Goal: Task Accomplishment & Management: Manage account settings

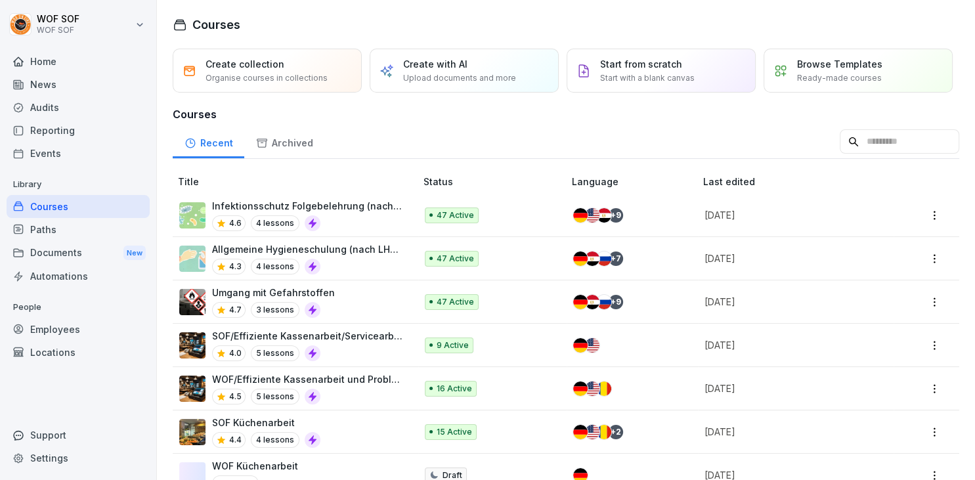
click at [48, 108] on div "Audits" at bounding box center [78, 107] width 143 height 23
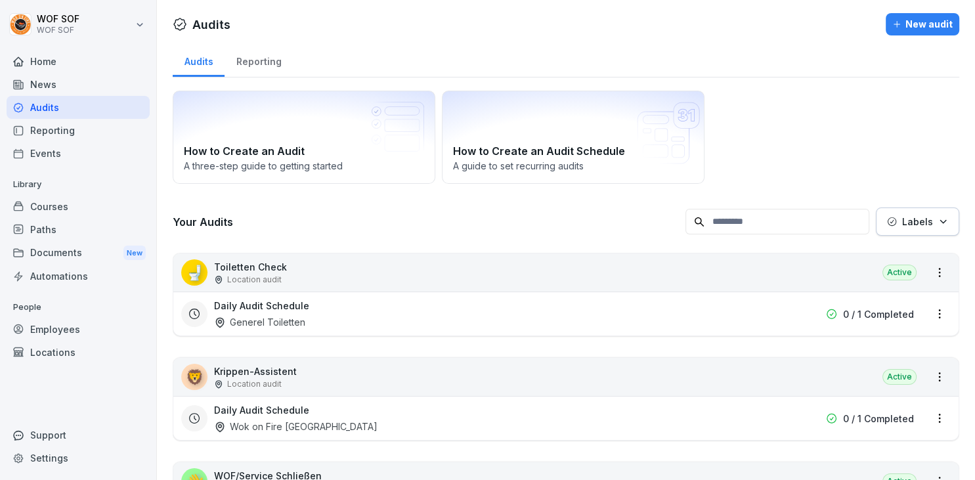
click at [109, 106] on div "Audits" at bounding box center [78, 107] width 143 height 23
click at [91, 206] on div "Courses" at bounding box center [78, 206] width 143 height 23
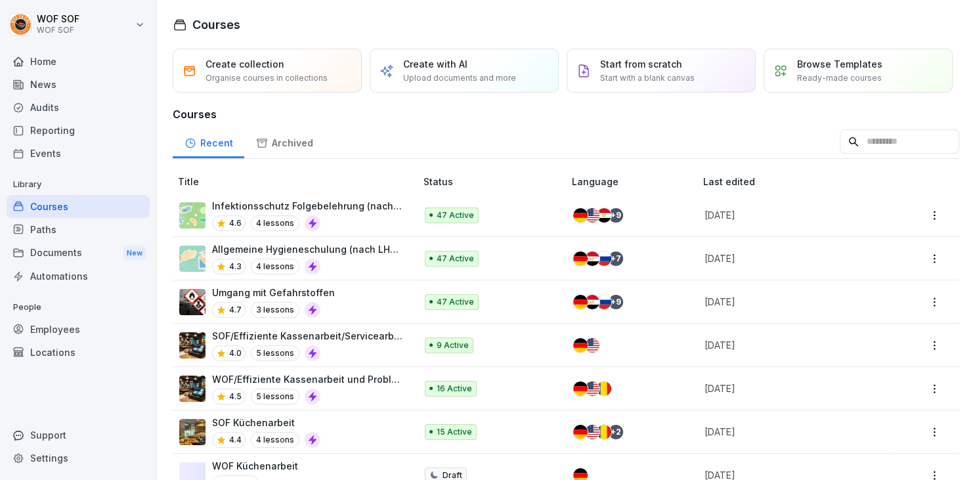
scroll to position [328, 0]
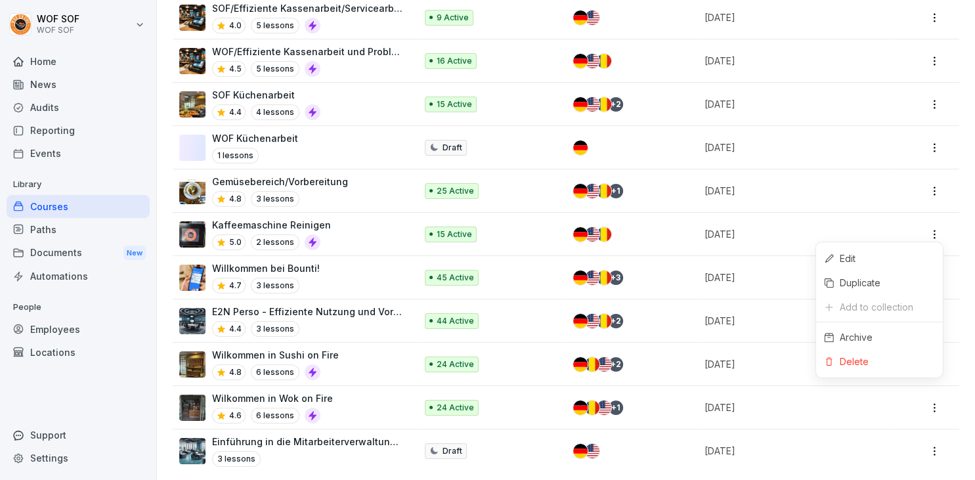
click at [936, 238] on html "WOF SOF WOF SOF Home News Audits Reporting Events Library Courses Paths Documen…" at bounding box center [487, 240] width 975 height 480
click at [828, 358] on icon at bounding box center [829, 361] width 7 height 9
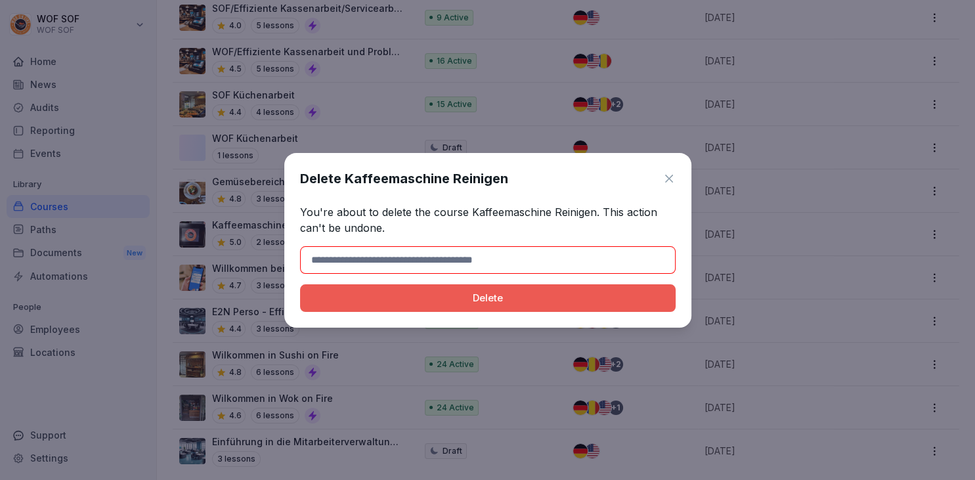
click at [672, 175] on icon at bounding box center [669, 179] width 8 height 8
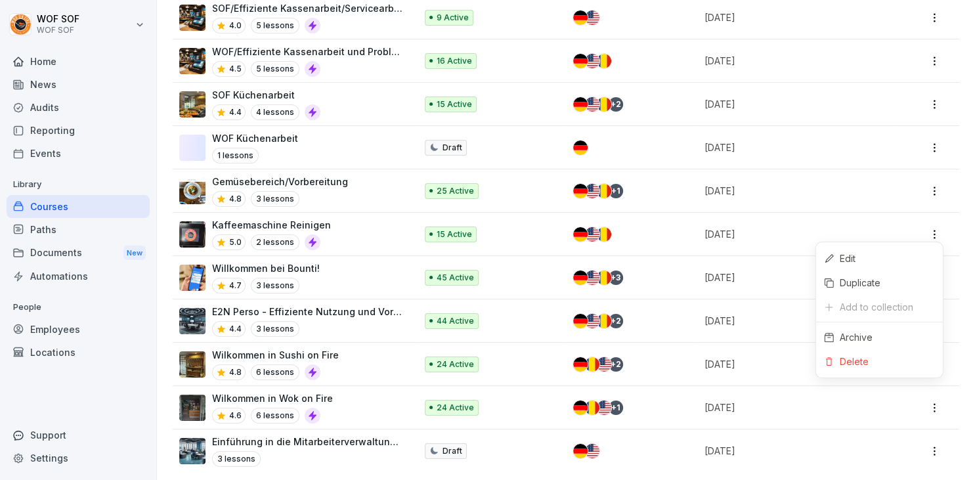
click at [931, 233] on html "WOF SOF WOF SOF Home News Audits Reporting Events Library Courses Paths Documen…" at bounding box center [487, 240] width 975 height 480
click at [853, 329] on div "Archive" at bounding box center [879, 337] width 127 height 24
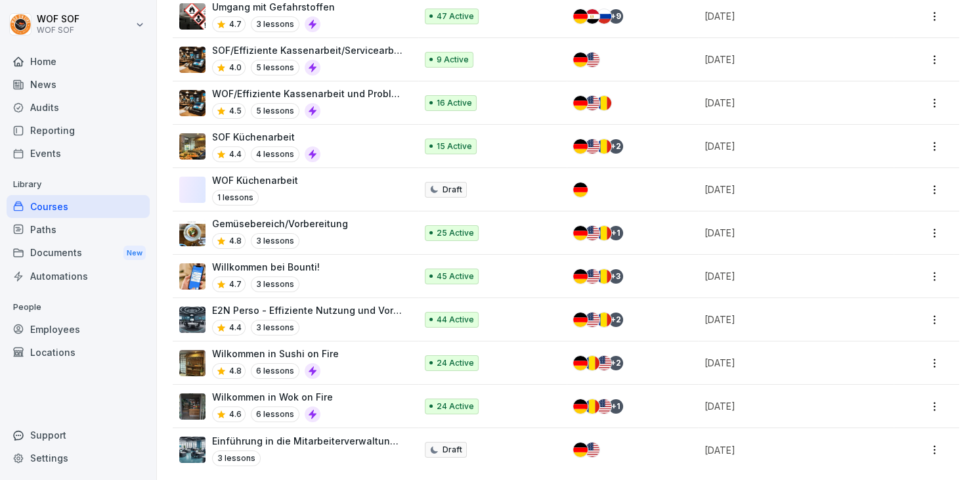
scroll to position [0, 0]
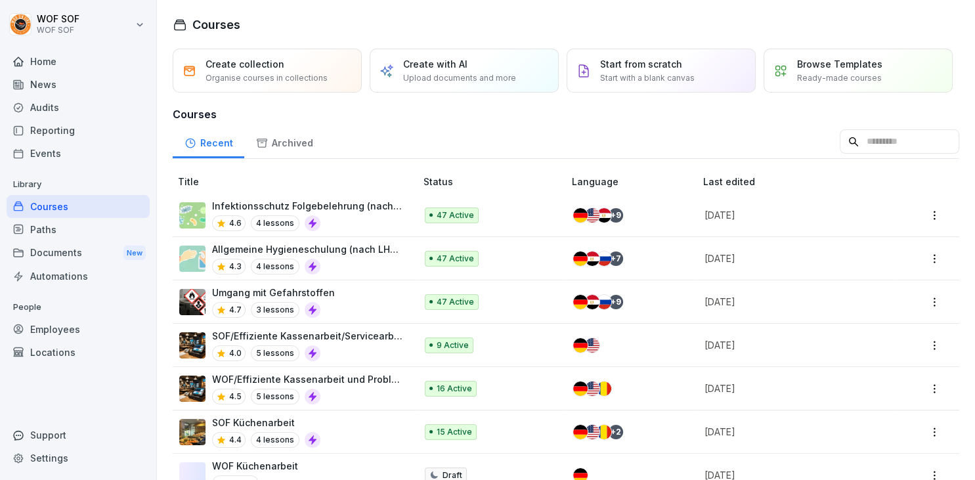
click at [88, 69] on div "Home" at bounding box center [78, 61] width 143 height 23
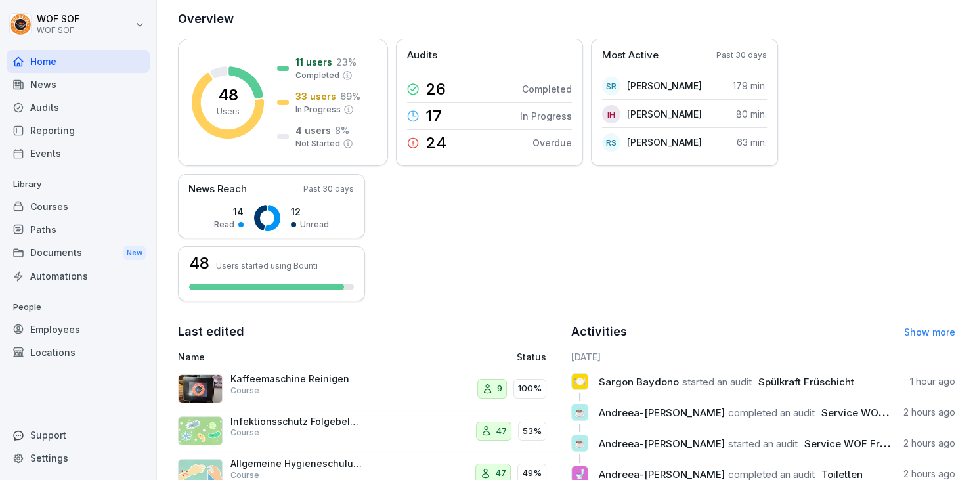
scroll to position [336, 0]
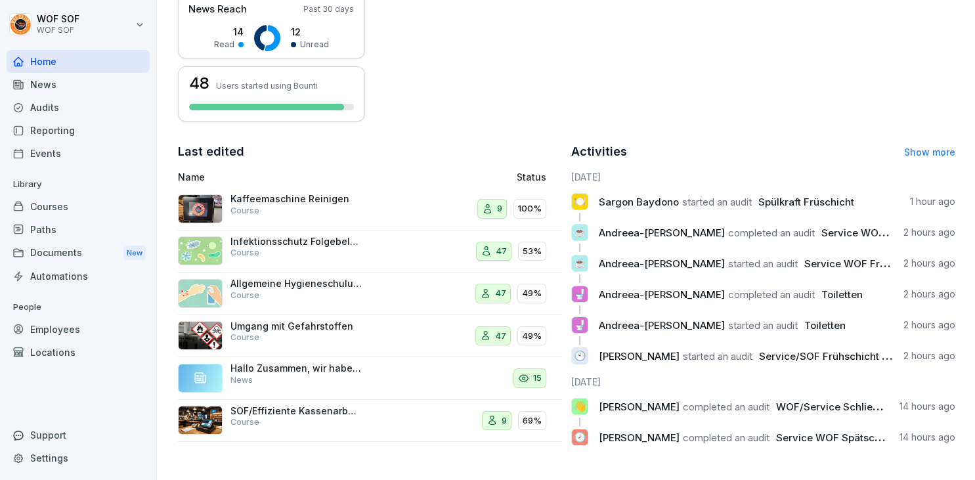
click at [946, 148] on link "Show more" at bounding box center [929, 151] width 51 height 11
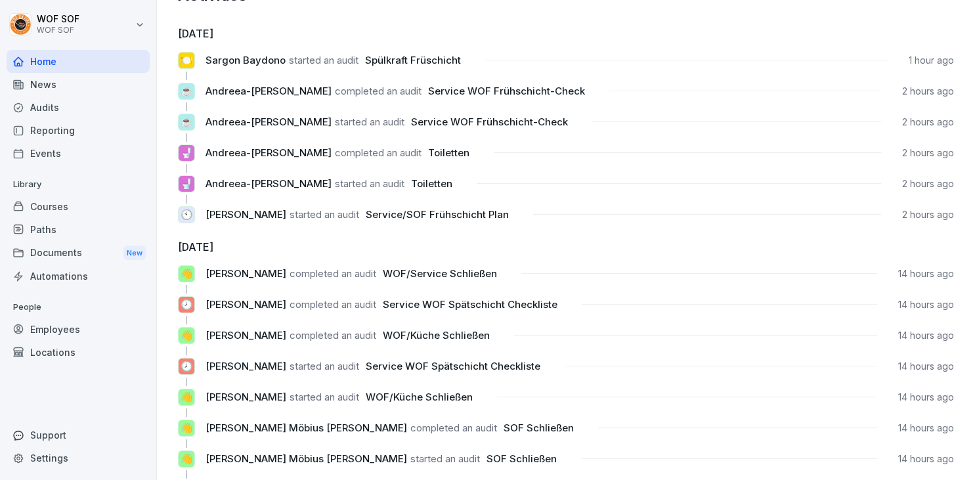
scroll to position [49, 0]
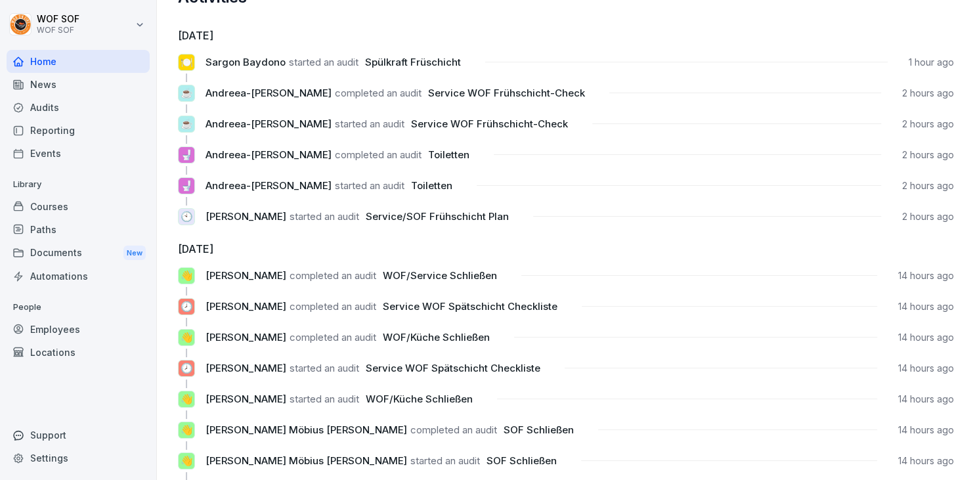
click at [81, 106] on div "Audits" at bounding box center [78, 107] width 143 height 23
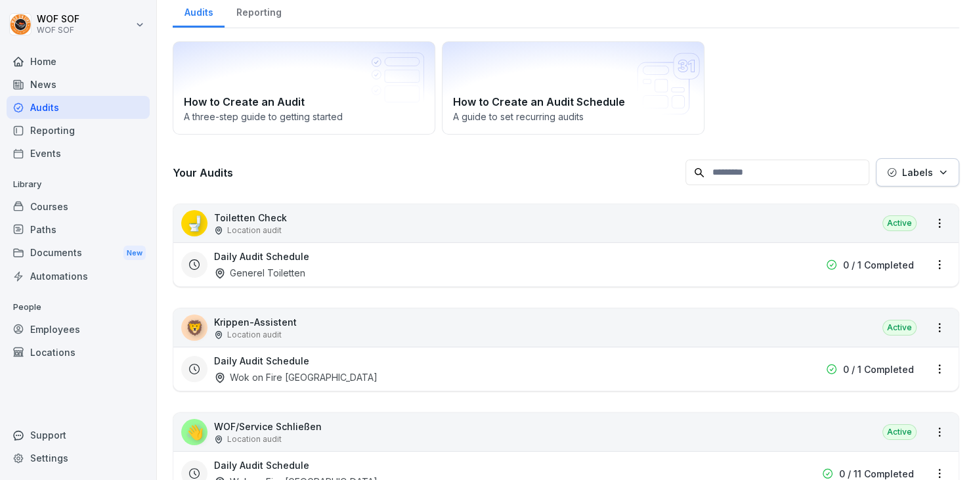
scroll to position [13, 0]
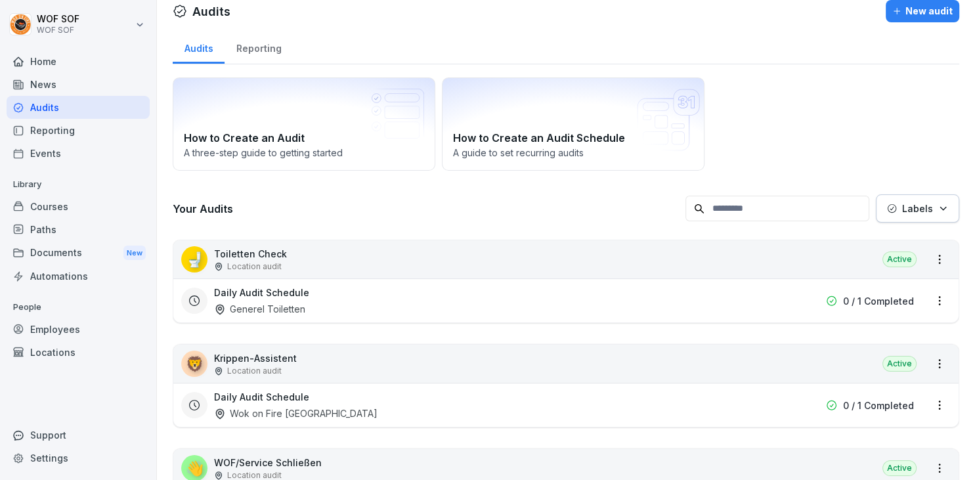
click at [722, 202] on input at bounding box center [777, 209] width 184 height 26
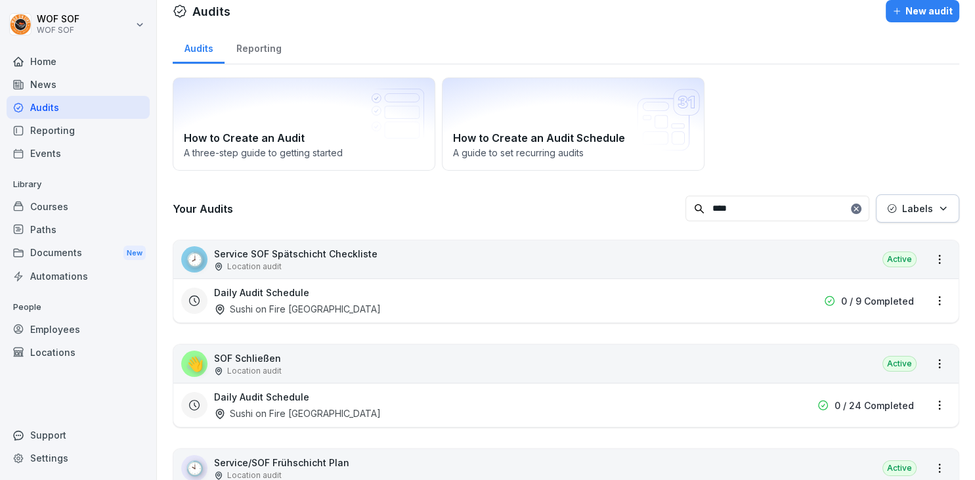
type input "***"
click at [198, 366] on div "👋" at bounding box center [194, 363] width 26 height 26
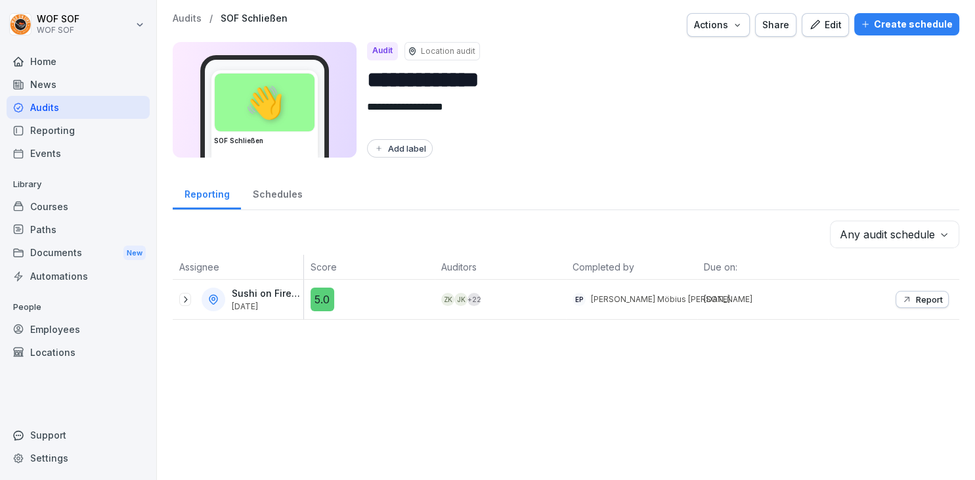
click at [841, 24] on div "Edit" at bounding box center [825, 25] width 33 height 14
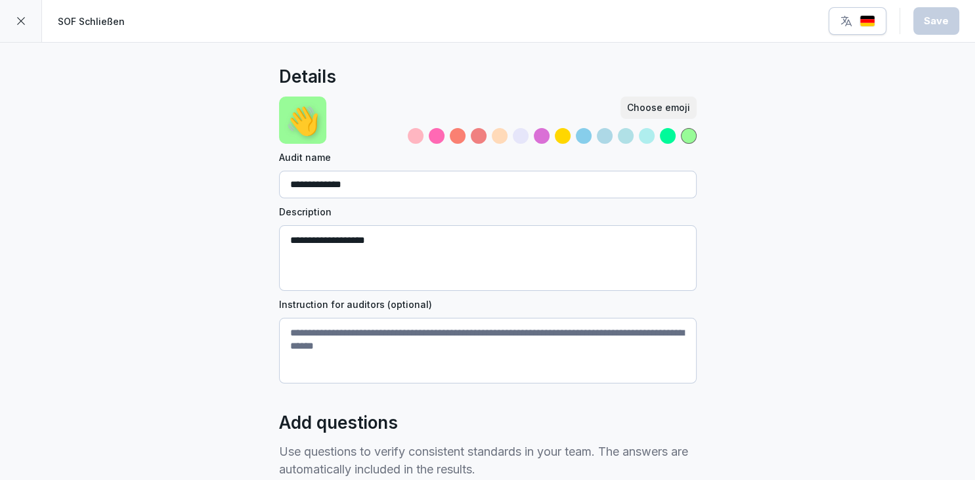
click at [582, 133] on div at bounding box center [584, 136] width 16 height 16
click at [925, 31] on button "Save" at bounding box center [936, 21] width 46 height 28
click at [30, 22] on div at bounding box center [21, 21] width 42 height 42
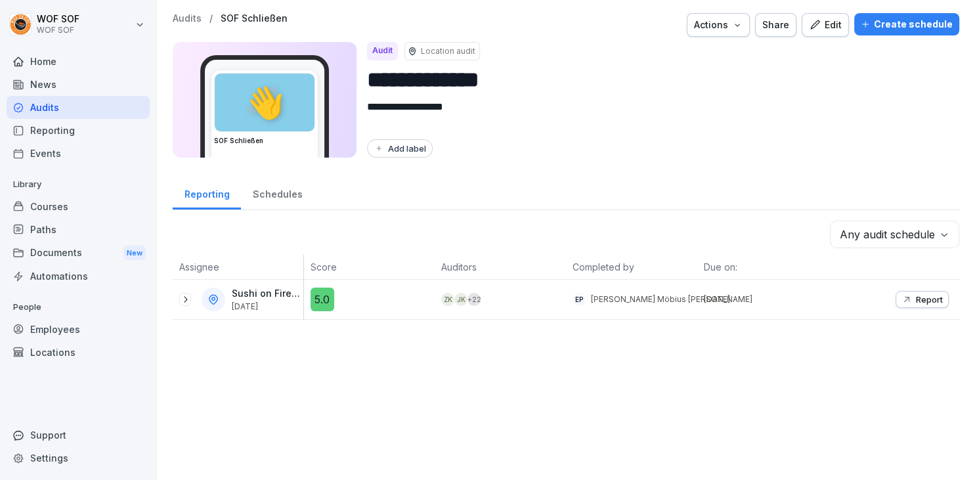
click at [198, 18] on p "Audits" at bounding box center [187, 18] width 29 height 11
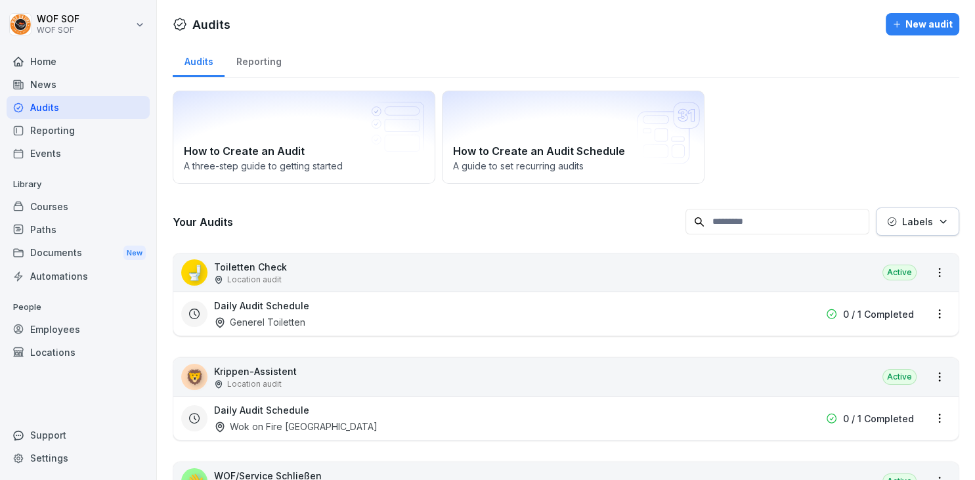
click at [747, 210] on input at bounding box center [777, 222] width 184 height 26
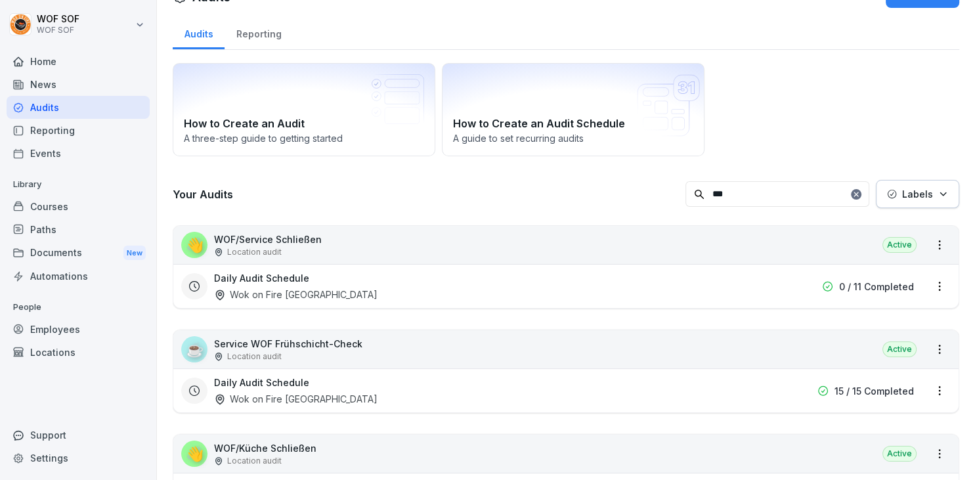
scroll to position [59, 0]
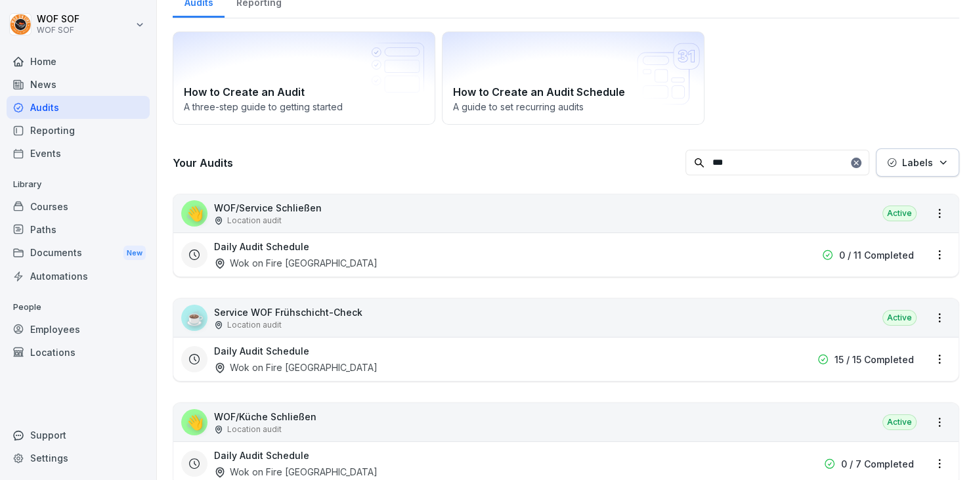
type input "***"
click at [287, 411] on p "WOF/Küche Schließen" at bounding box center [265, 417] width 102 height 14
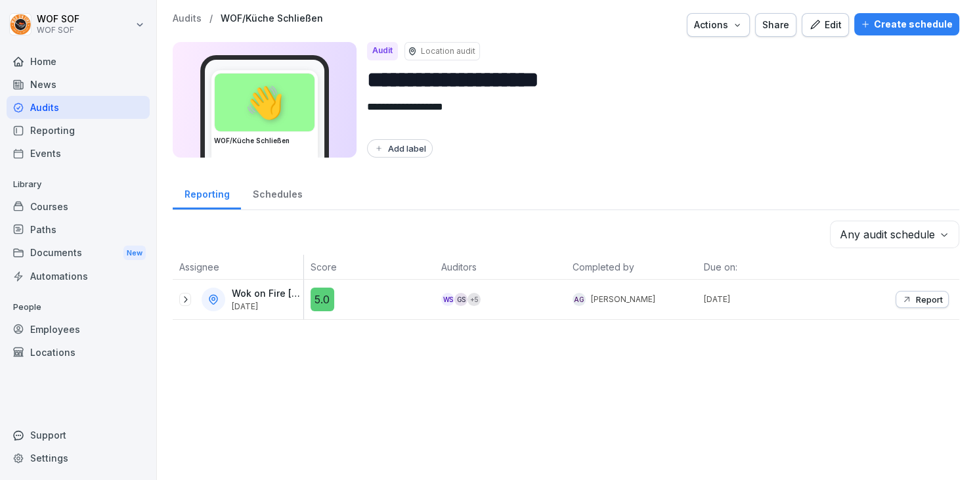
click at [844, 11] on div "**********" at bounding box center [566, 166] width 818 height 333
click at [840, 17] on button "Edit" at bounding box center [824, 25] width 47 height 24
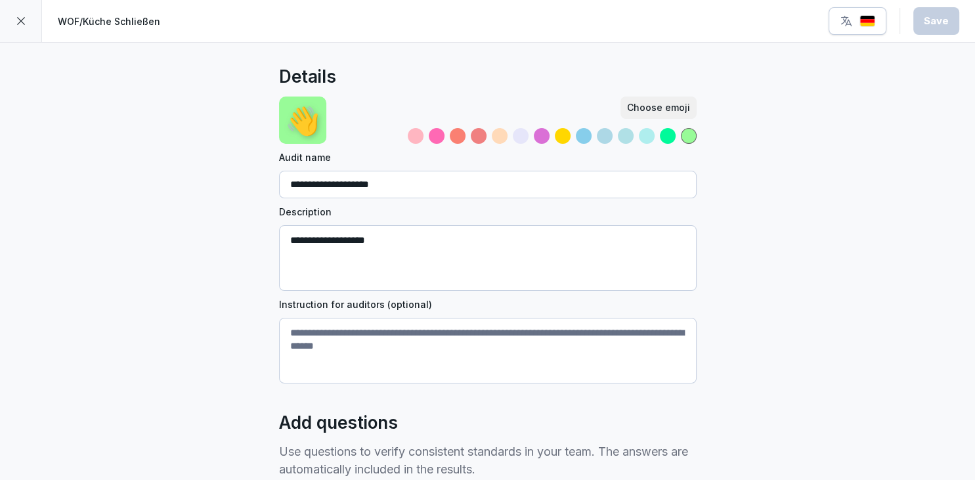
click at [461, 137] on div at bounding box center [458, 136] width 16 height 16
click at [943, 28] on button "Save" at bounding box center [936, 21] width 46 height 28
click at [26, 30] on div at bounding box center [21, 21] width 42 height 42
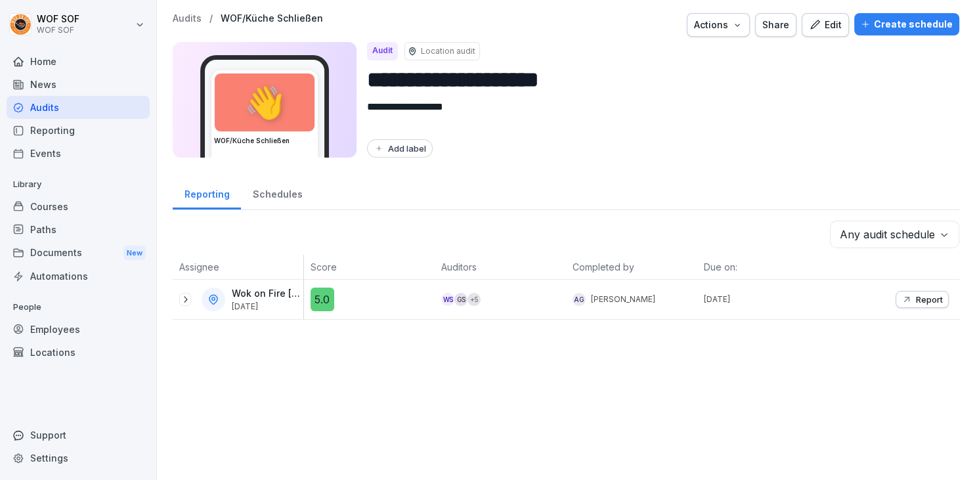
click at [194, 17] on p "Audits" at bounding box center [187, 18] width 29 height 11
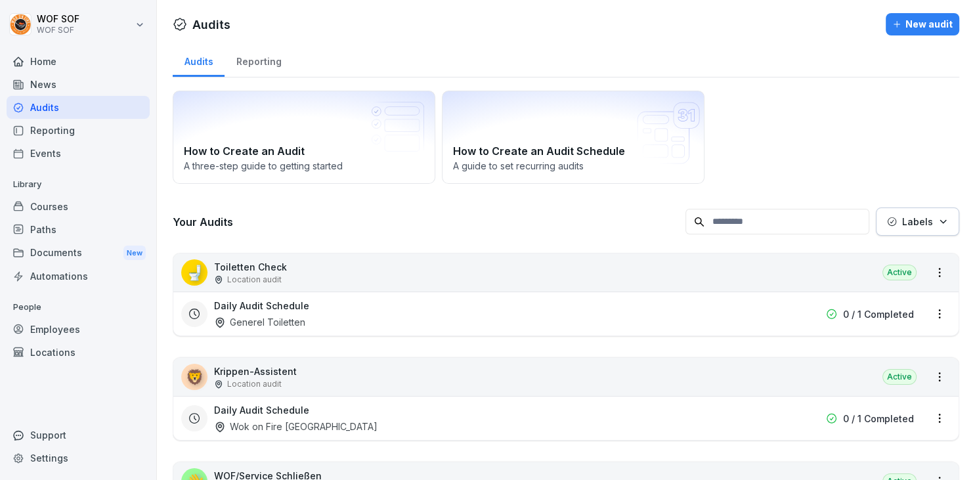
click at [742, 227] on input at bounding box center [777, 222] width 184 height 26
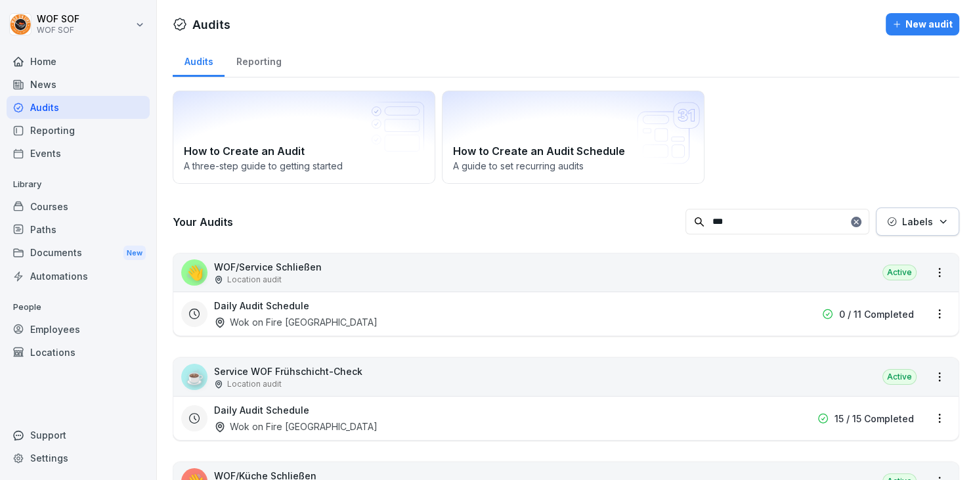
scroll to position [190, 0]
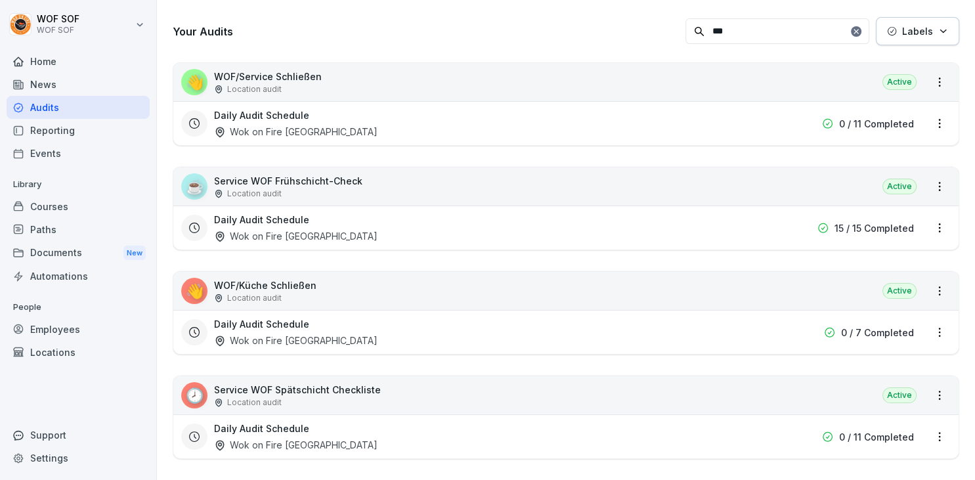
type input "***"
click at [285, 72] on p "WOF/Service Schließen" at bounding box center [268, 77] width 108 height 14
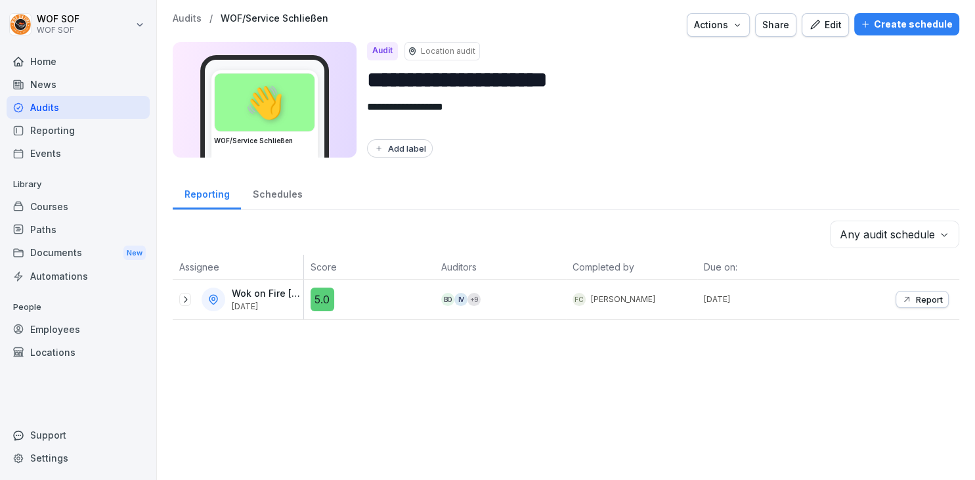
click at [281, 99] on div "👋" at bounding box center [265, 103] width 100 height 58
click at [815, 20] on icon "button" at bounding box center [815, 25] width 12 height 12
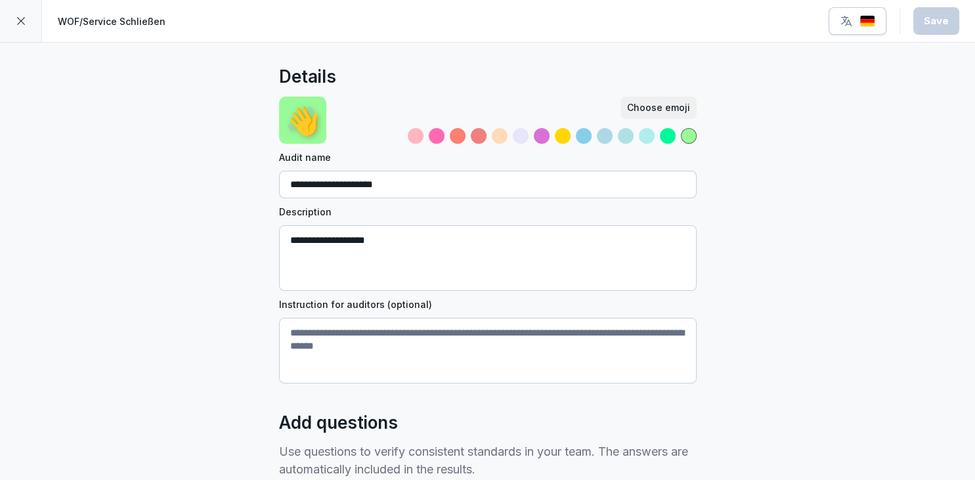
click at [466, 136] on div at bounding box center [552, 136] width 289 height 16
click at [463, 135] on div at bounding box center [458, 136] width 16 height 16
click at [928, 26] on div "Save" at bounding box center [935, 21] width 25 height 14
click at [28, 17] on div at bounding box center [21, 21] width 42 height 42
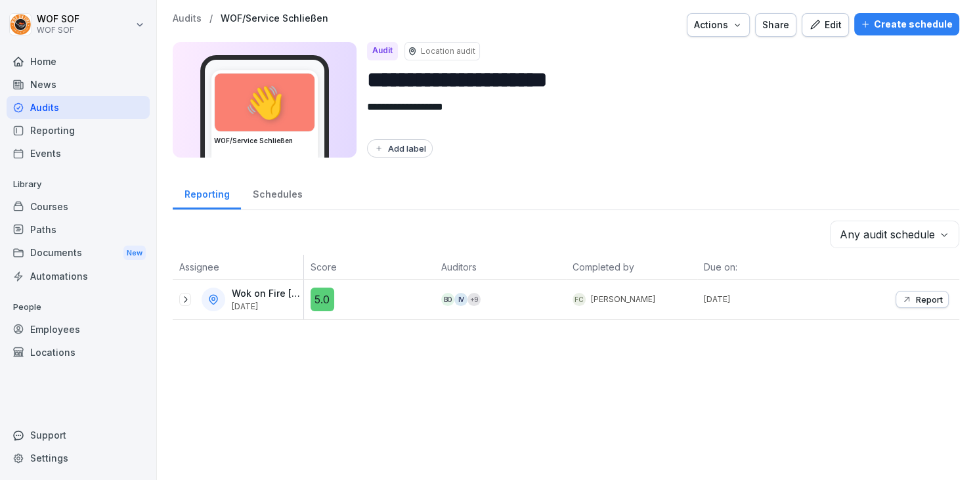
click at [85, 115] on div "Audits" at bounding box center [78, 107] width 143 height 23
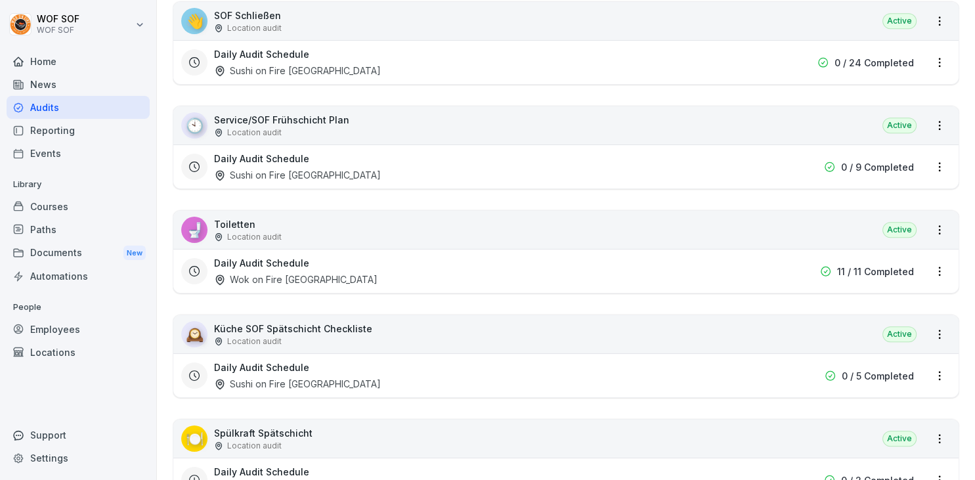
scroll to position [990, 0]
